Goal: Task Accomplishment & Management: Use online tool/utility

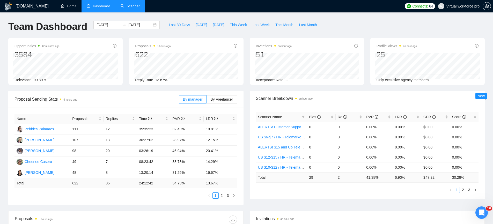
click at [134, 8] on link "Scanner" at bounding box center [130, 6] width 19 height 4
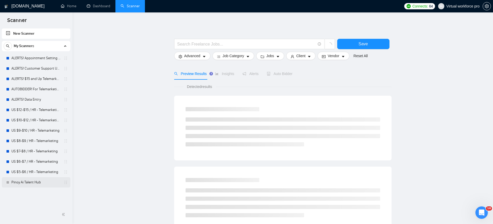
click at [31, 182] on link "Pinoy Ai Talent Hub" at bounding box center [35, 182] width 49 height 10
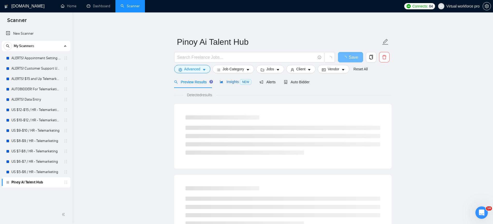
click at [232, 83] on span "Insights NEW" at bounding box center [236, 82] width 32 height 4
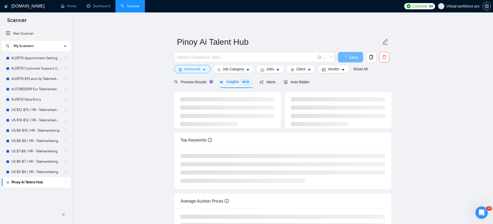
click at [9, 183] on body "Scanner New Scanner My Scanners ALERTS! Appointment Setting or Cold Calling ALE…" at bounding box center [246, 112] width 493 height 224
click at [237, 70] on span "Job Category" at bounding box center [234, 69] width 22 height 6
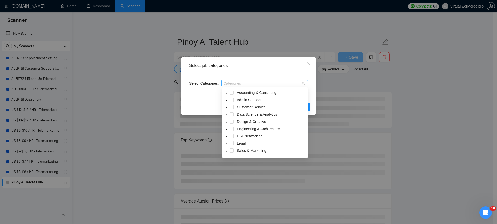
click at [273, 81] on div at bounding box center [262, 83] width 79 height 4
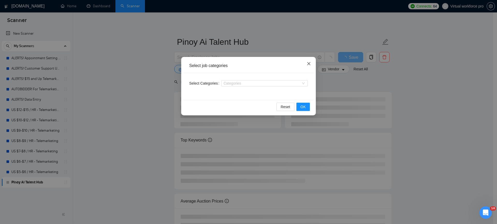
click at [308, 63] on icon "close" at bounding box center [309, 64] width 4 height 4
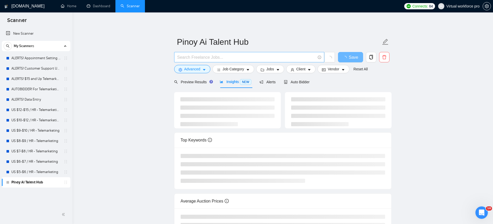
click at [248, 60] on input "text" at bounding box center [246, 57] width 138 height 6
type input "Go"
click at [203, 56] on input "Go" at bounding box center [246, 57] width 138 height 6
click at [33, 172] on link "US $5-$6 / HR - Telemarketing" at bounding box center [35, 172] width 49 height 10
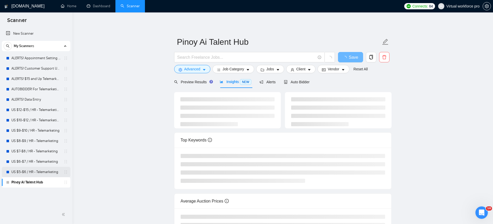
click at [39, 173] on link "US $5-$6 / HR - Telemarketing" at bounding box center [35, 172] width 49 height 10
click at [35, 183] on link "Pinoy Ai Talent Hub" at bounding box center [35, 182] width 49 height 10
click at [203, 58] on input "text" at bounding box center [246, 57] width 138 height 6
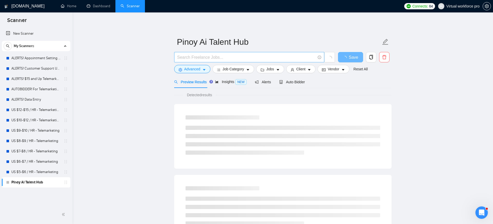
click at [211, 56] on input "text" at bounding box center [246, 57] width 138 height 6
click at [234, 81] on span "Insights NEW" at bounding box center [236, 82] width 32 height 4
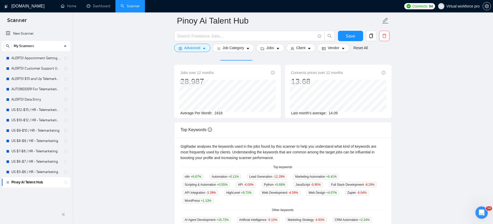
scroll to position [31, 0]
click at [191, 39] on input "text" at bounding box center [246, 36] width 138 height 6
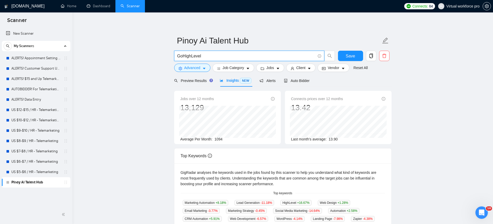
scroll to position [0, 0]
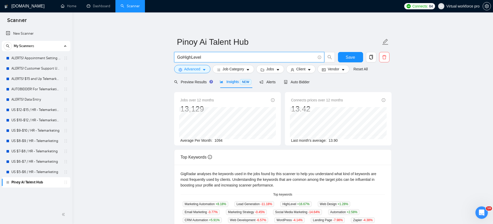
click at [119, 123] on main "Pinoy Ai Talent Hub GoHighLevel Save Advanced Job Category Jobs Client Vendor R…" at bounding box center [283, 198] width 404 height 355
click at [193, 82] on span "Preview Results" at bounding box center [192, 82] width 37 height 4
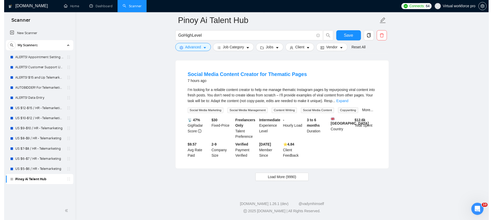
scroll to position [1066, 0]
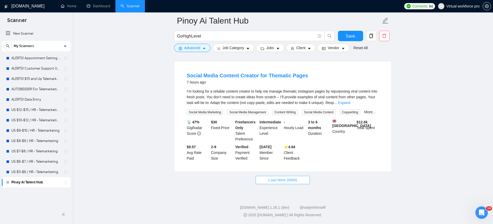
click at [288, 180] on span "Load More (9990)" at bounding box center [283, 180] width 29 height 6
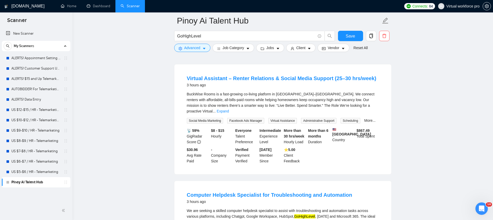
scroll to position [282, 0]
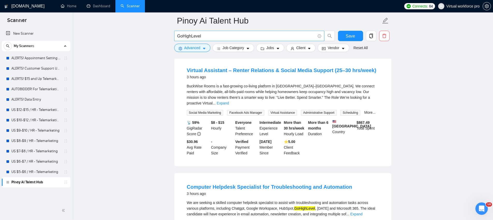
click at [206, 37] on input "GoHighLevel" at bounding box center [246, 36] width 138 height 6
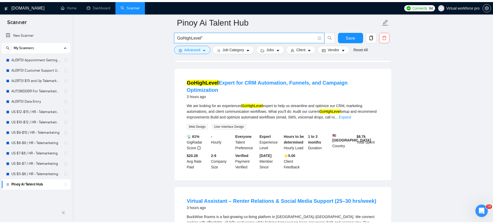
scroll to position [0, 0]
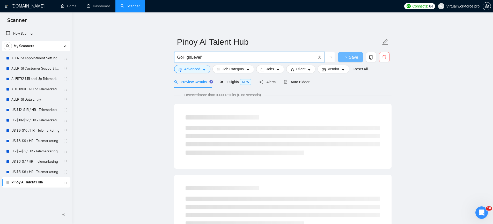
drag, startPoint x: 208, startPoint y: 59, endPoint x: 164, endPoint y: 59, distance: 43.5
click at [219, 55] on input "GoHighLevel"" at bounding box center [246, 57] width 138 height 6
type input "GoHighLevel"
